Goal: Communication & Community: Participate in discussion

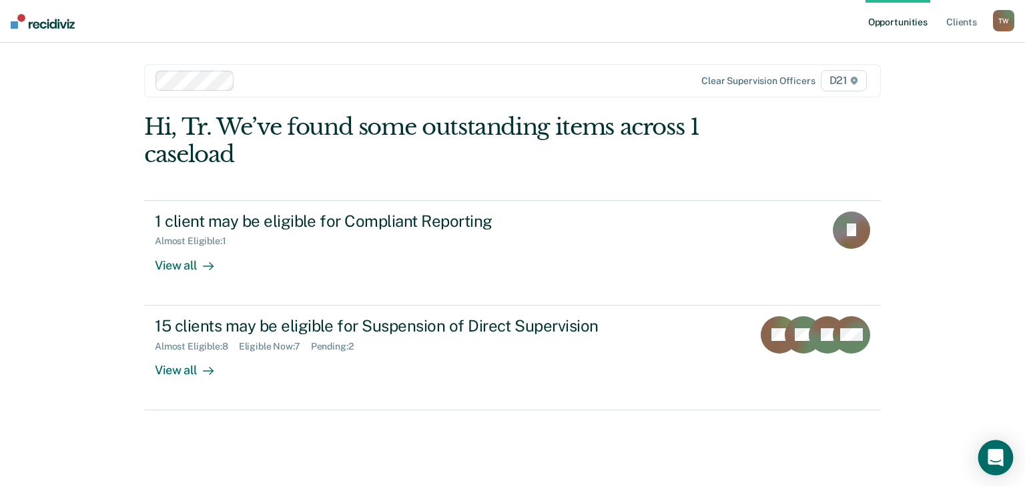
click at [999, 458] on icon "Open Intercom Messenger" at bounding box center [994, 457] width 15 height 17
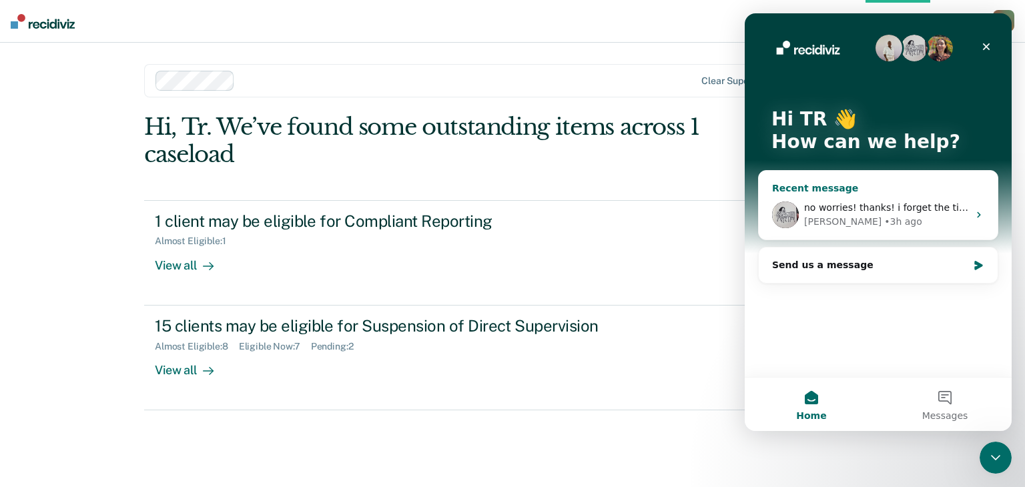
click at [841, 194] on div "no worries! thanks! i forget the time difference. [PERSON_NAME] • 3h ago" at bounding box center [878, 214] width 239 height 49
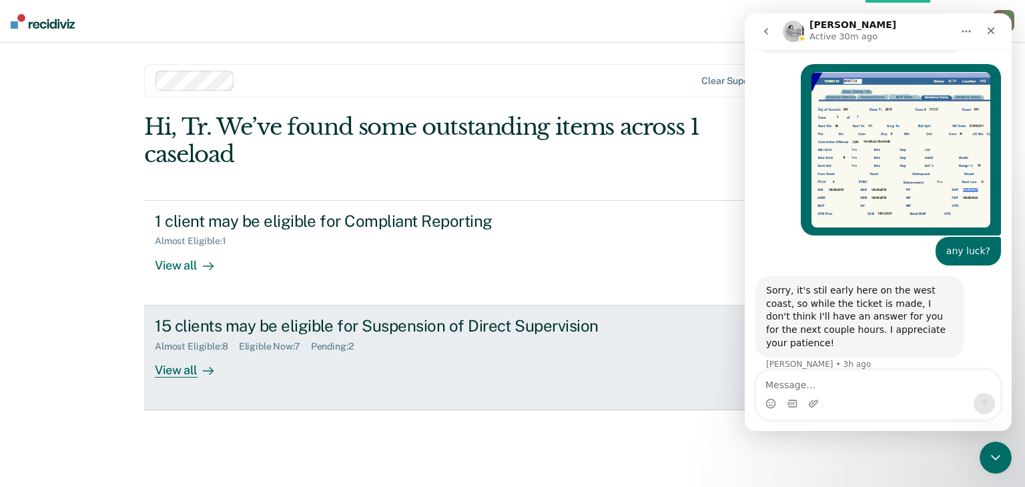
scroll to position [508, 0]
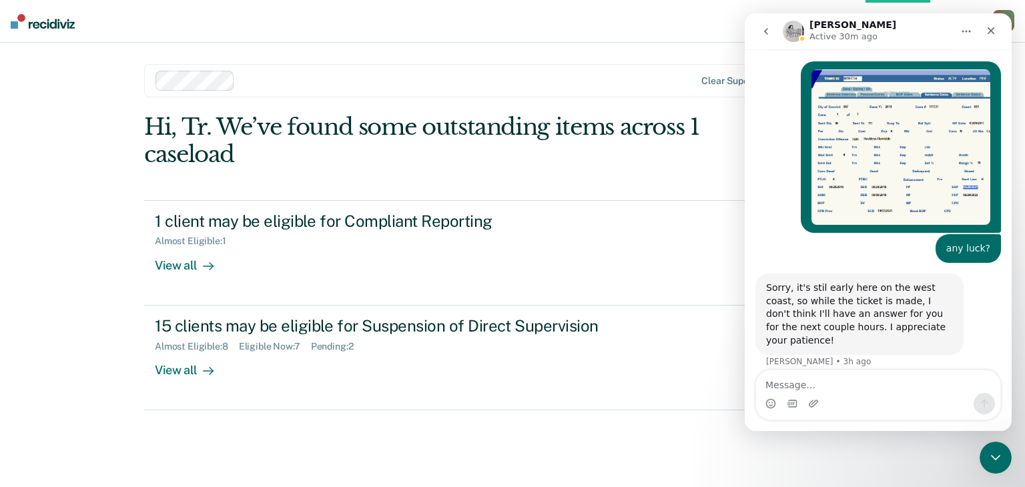
click at [624, 31] on nav "Opportunities Client s [PERSON_NAME] T W Profile How it works Log Out" at bounding box center [512, 21] width 1025 height 43
click at [995, 31] on icon "Close" at bounding box center [990, 30] width 11 height 11
